Goal: Obtain resource: Download file/media

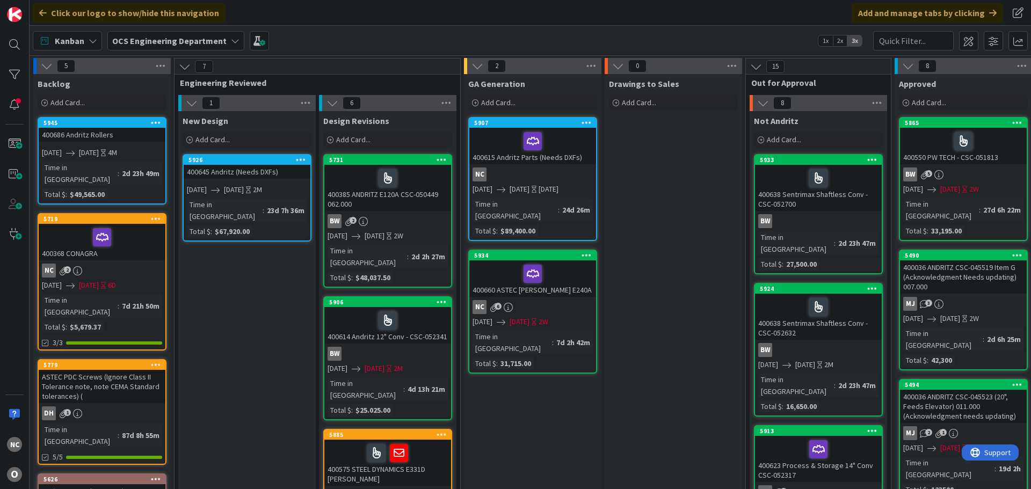
click at [561, 283] on div "400660 ASTEC JEROME E240A" at bounding box center [532, 278] width 127 height 36
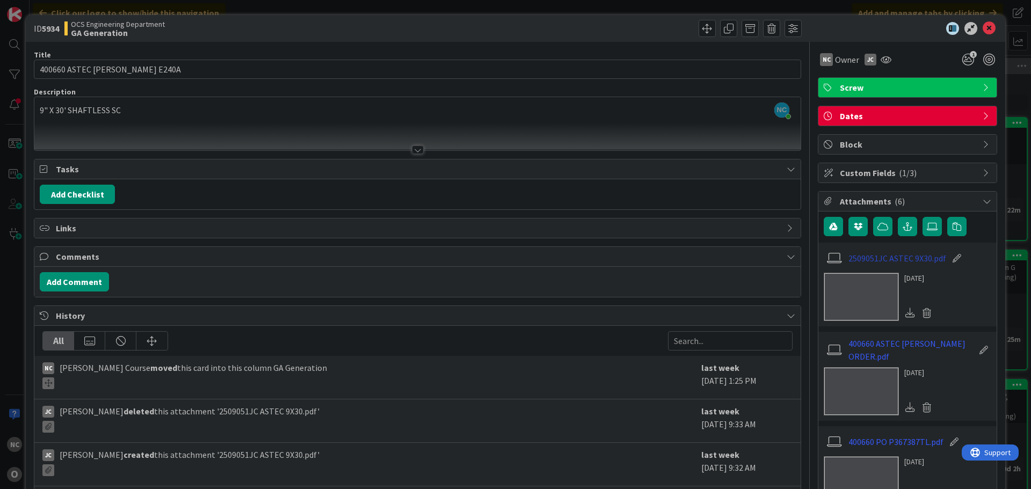
click at [904, 261] on link "2509051JC ASTEC 9X30.pdf" at bounding box center [897, 258] width 98 height 13
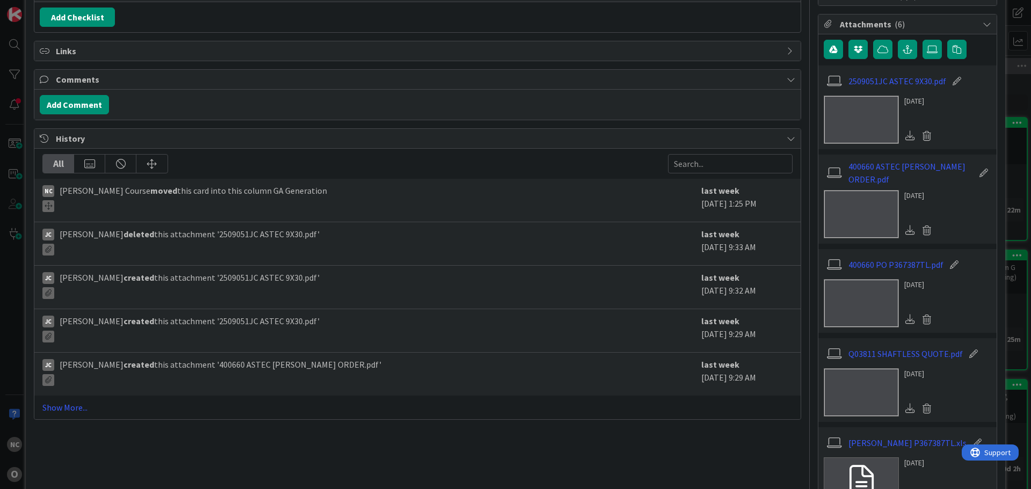
scroll to position [154, 0]
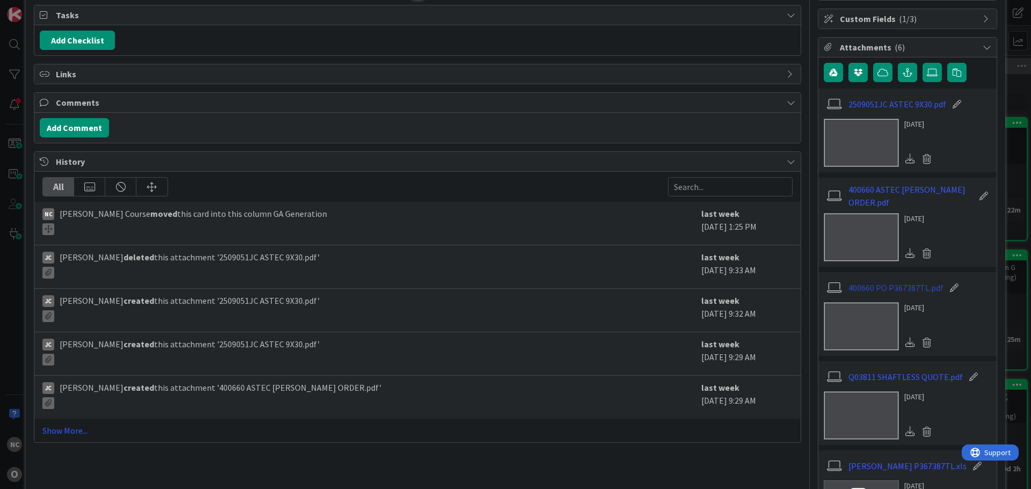
click at [900, 281] on link "400660 PO P367387TL.pdf" at bounding box center [895, 287] width 95 height 13
click at [885, 191] on link "400660 ASTEC JEROME ORDER.pdf" at bounding box center [910, 196] width 125 height 26
click at [899, 370] on link "Q03811 SHAFTLESS QUOTE.pdf" at bounding box center [905, 376] width 114 height 13
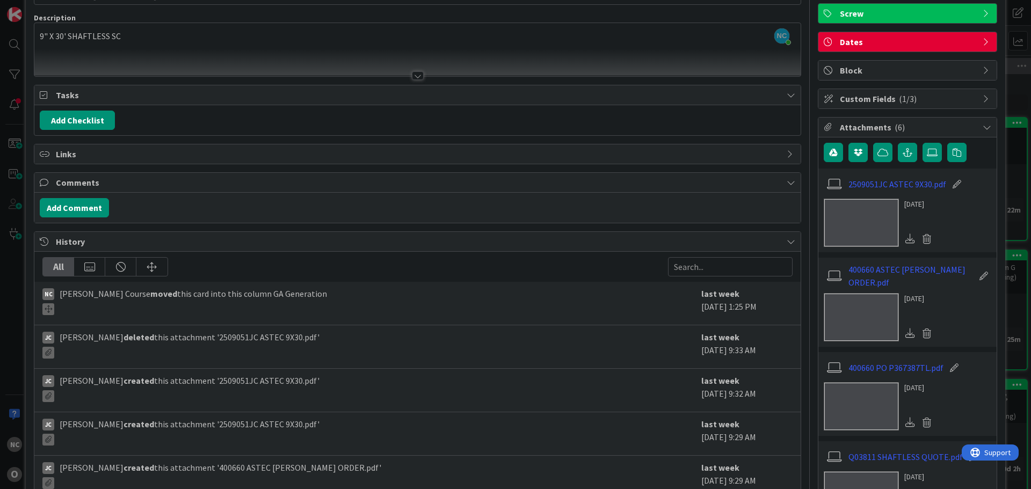
scroll to position [0, 0]
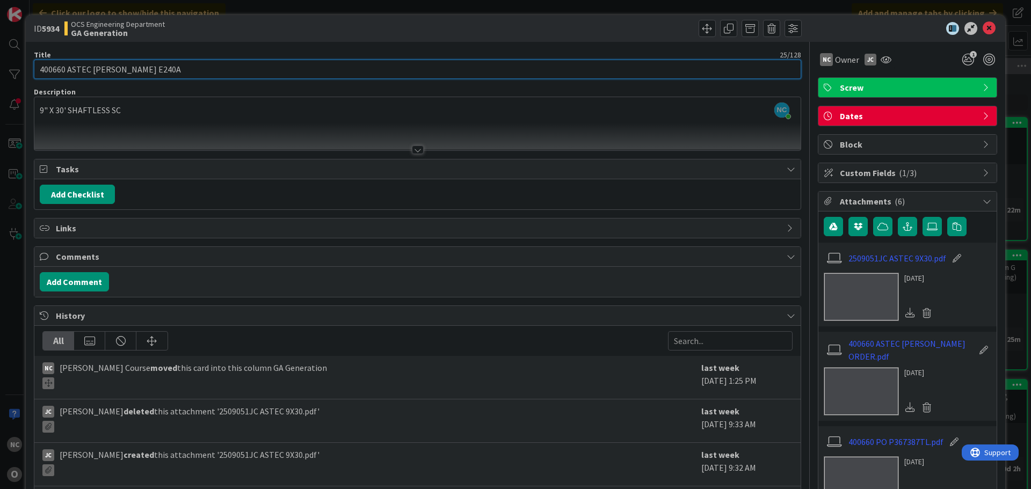
click at [288, 69] on input "400660 ASTEC JEROME E240A" at bounding box center [417, 69] width 767 height 19
type input "400660 ASTEC JEROME E240A (CSC-052791)"
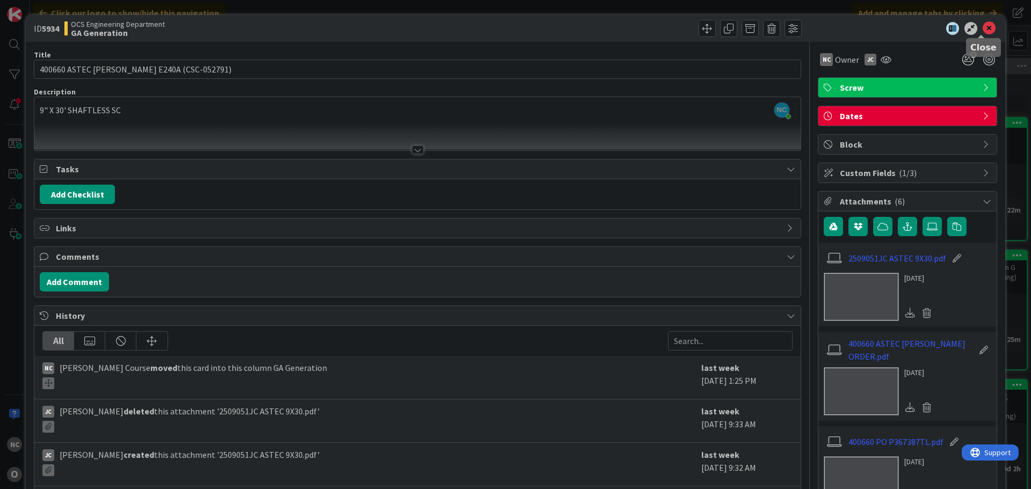
click at [982, 25] on icon at bounding box center [988, 28] width 13 height 13
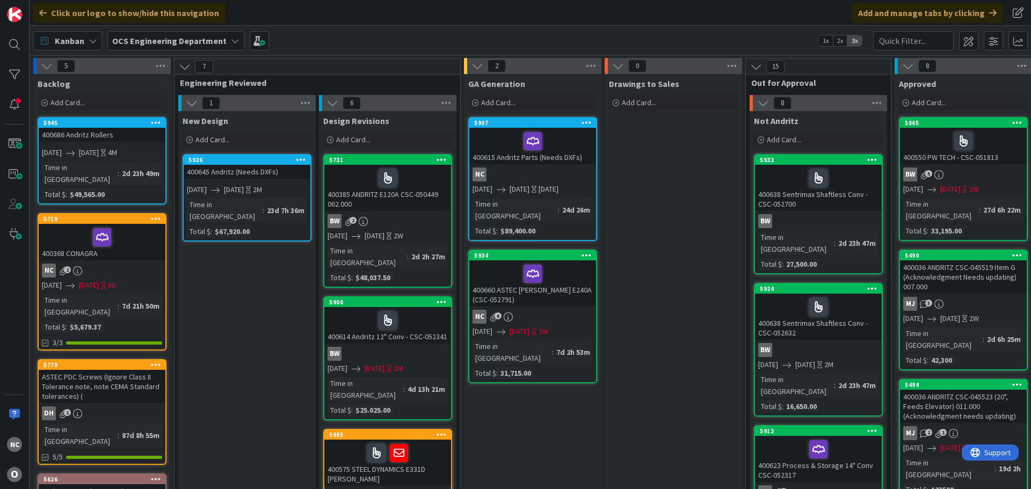
click at [552, 292] on div "400660 ASTEC JEROME E240A (CSC-052791)" at bounding box center [532, 283] width 127 height 46
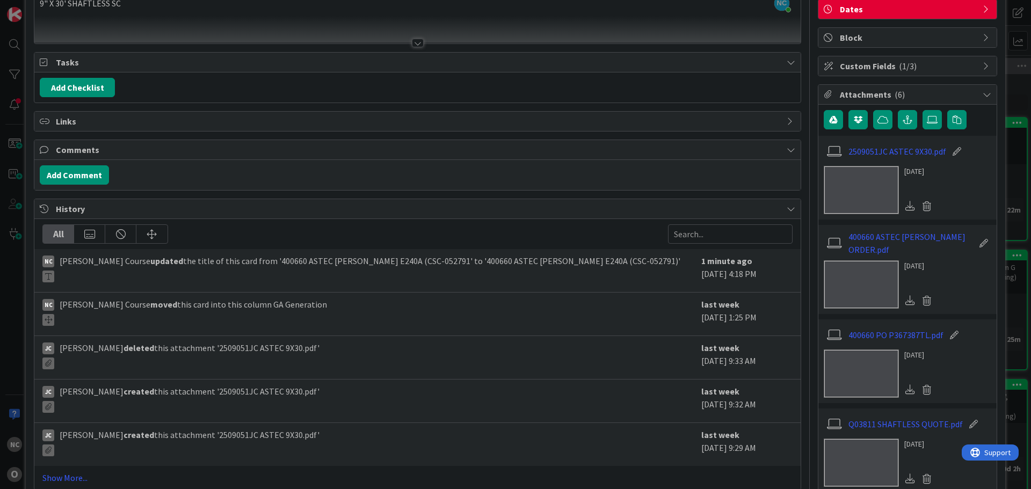
scroll to position [107, 0]
click at [920, 239] on link "400660 ASTEC JEROME ORDER.pdf" at bounding box center [910, 243] width 125 height 26
click at [894, 149] on link "2509051JC ASTEC 9X30.pdf" at bounding box center [897, 150] width 98 height 13
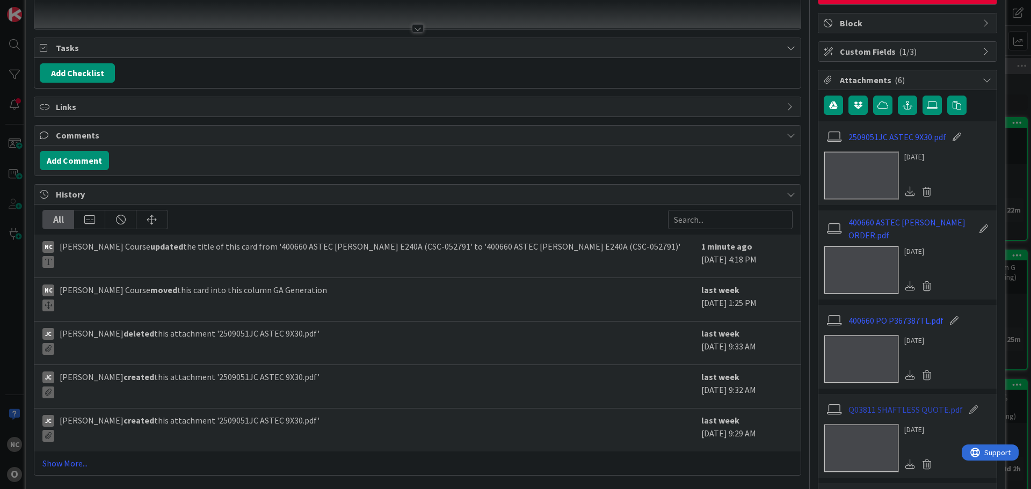
scroll to position [100, 0]
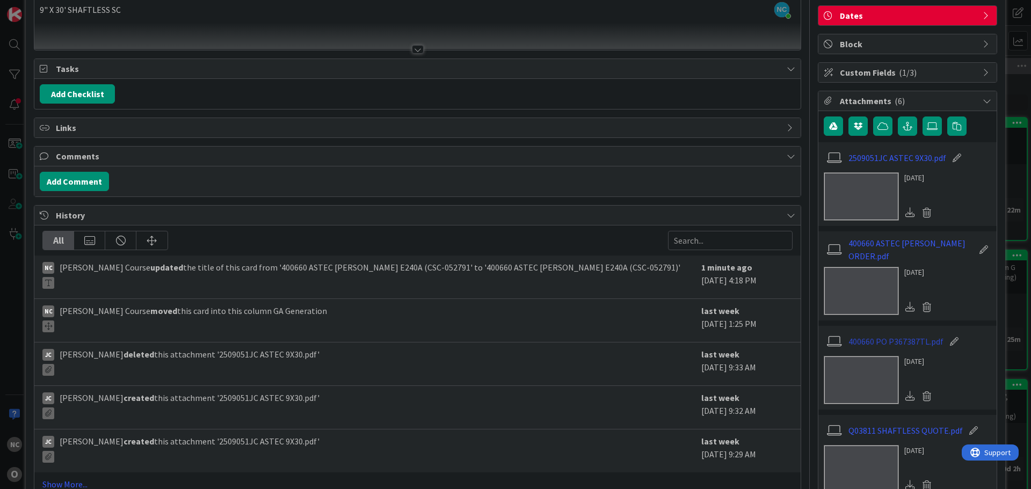
click at [900, 335] on link "400660 PO P367387TL.pdf" at bounding box center [895, 341] width 95 height 13
